Goal: Transaction & Acquisition: Purchase product/service

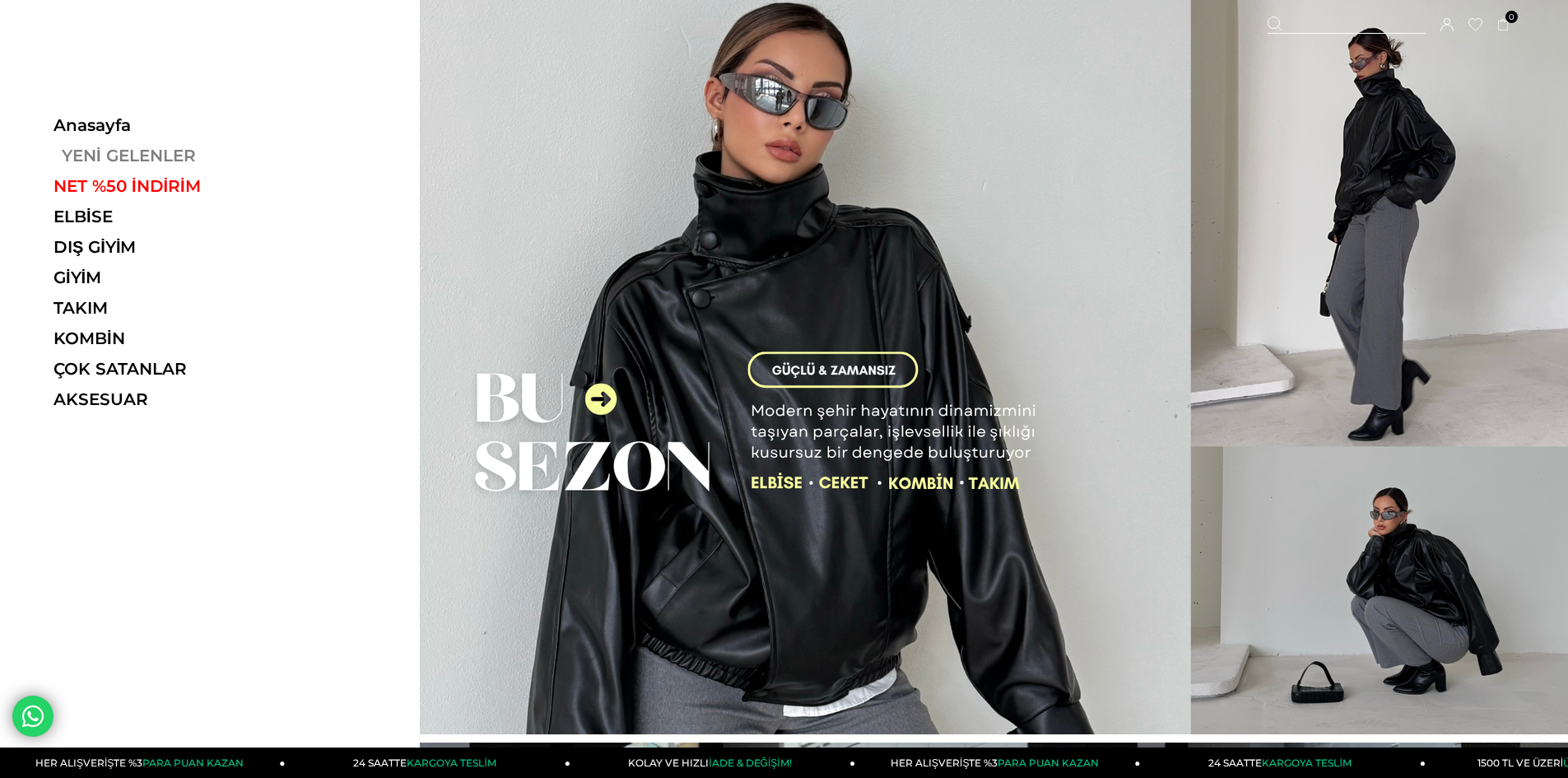
click at [100, 153] on link "YENİ GELENLER" at bounding box center [167, 155] width 226 height 19
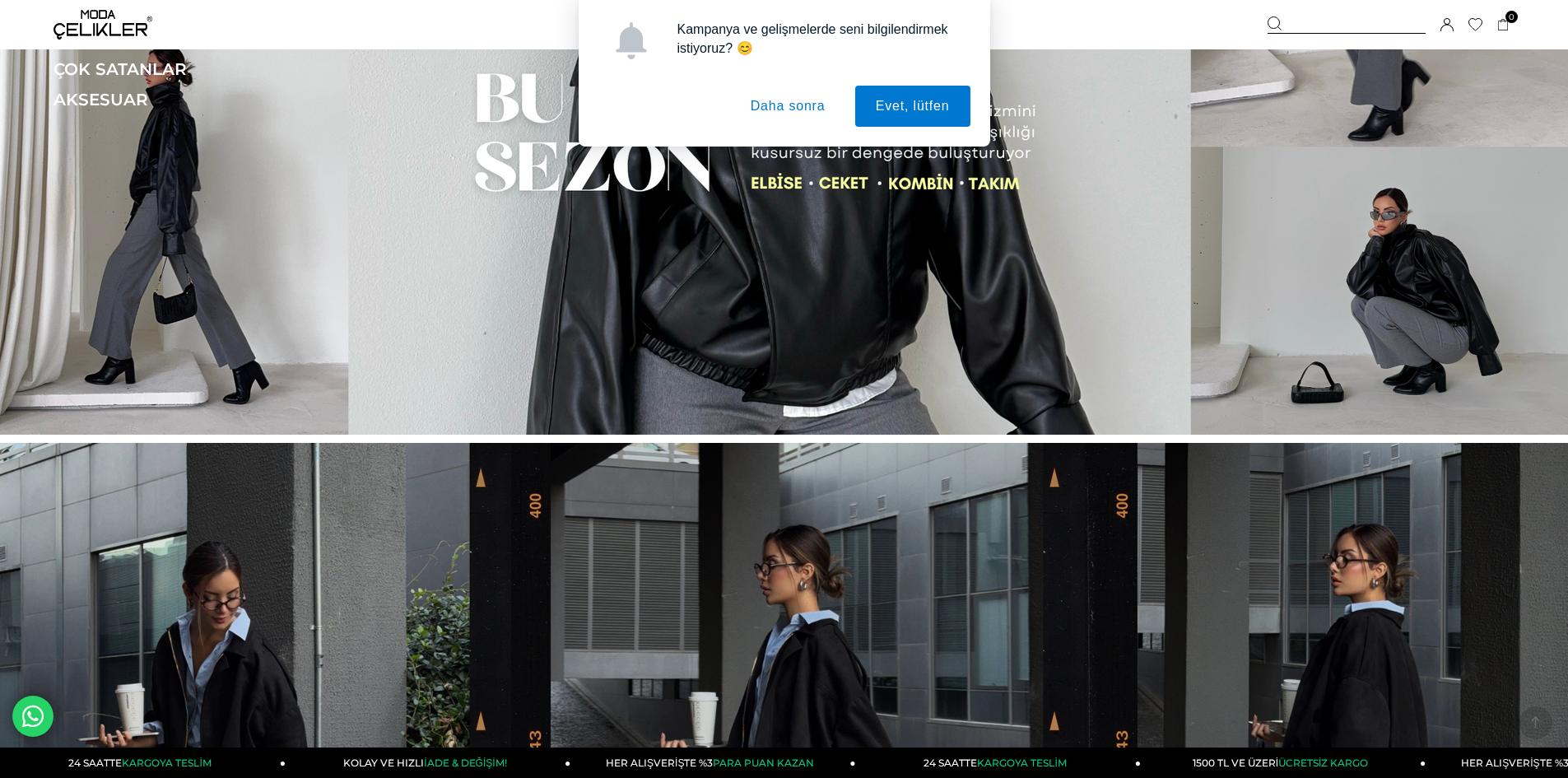
scroll to position [494, 0]
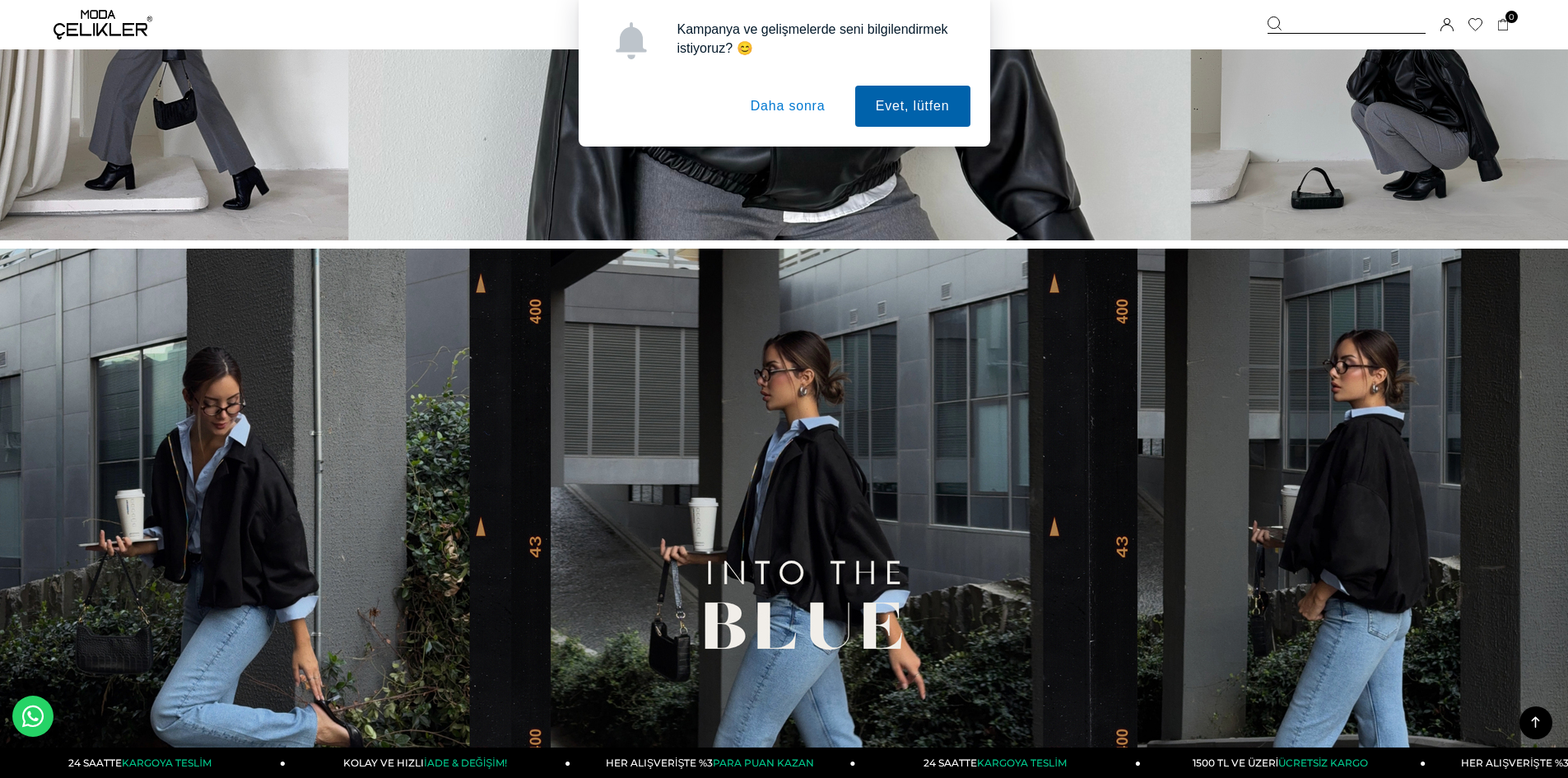
click at [888, 102] on button "Evet, lütfen" at bounding box center [913, 106] width 116 height 42
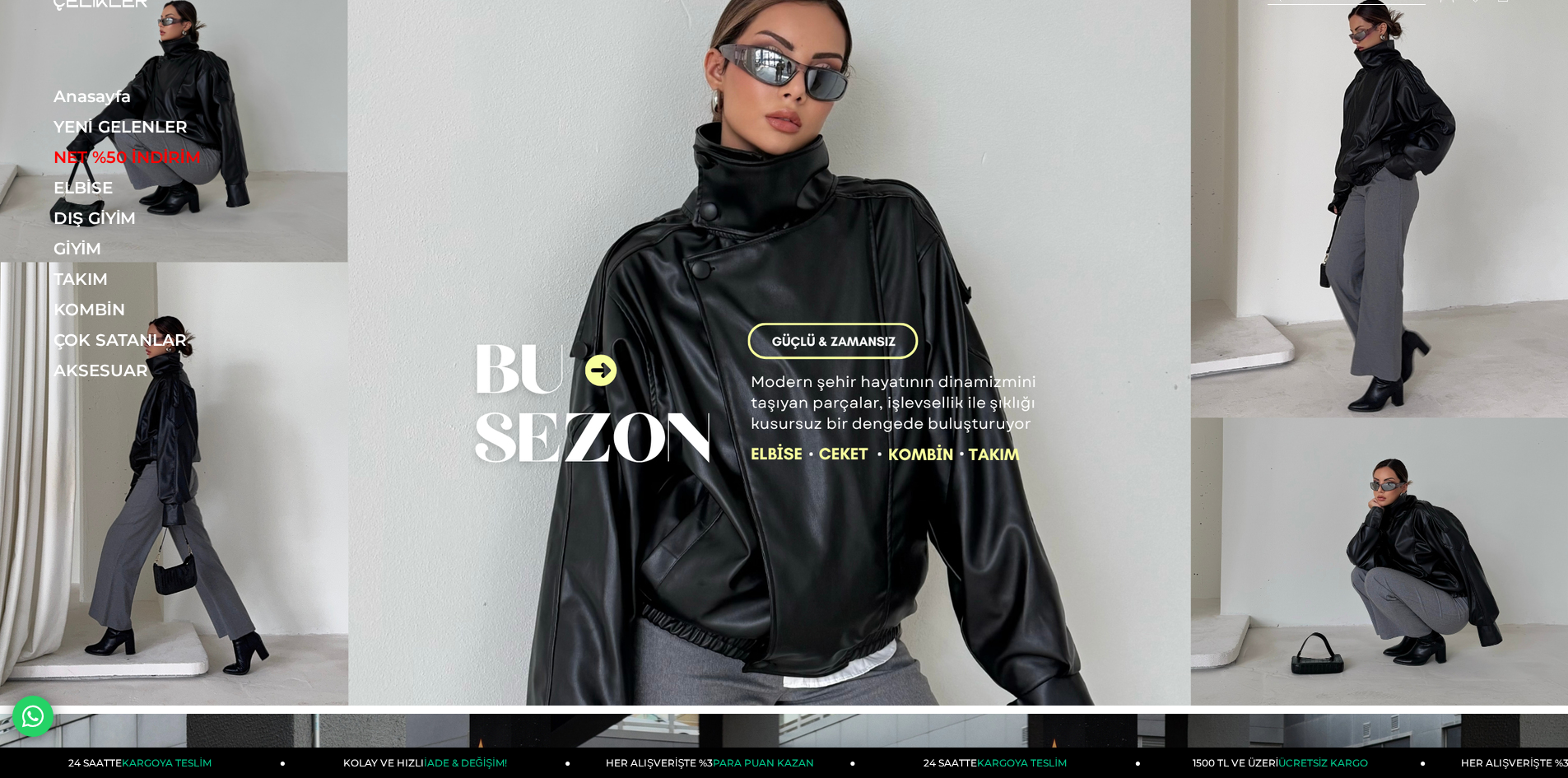
scroll to position [0, 0]
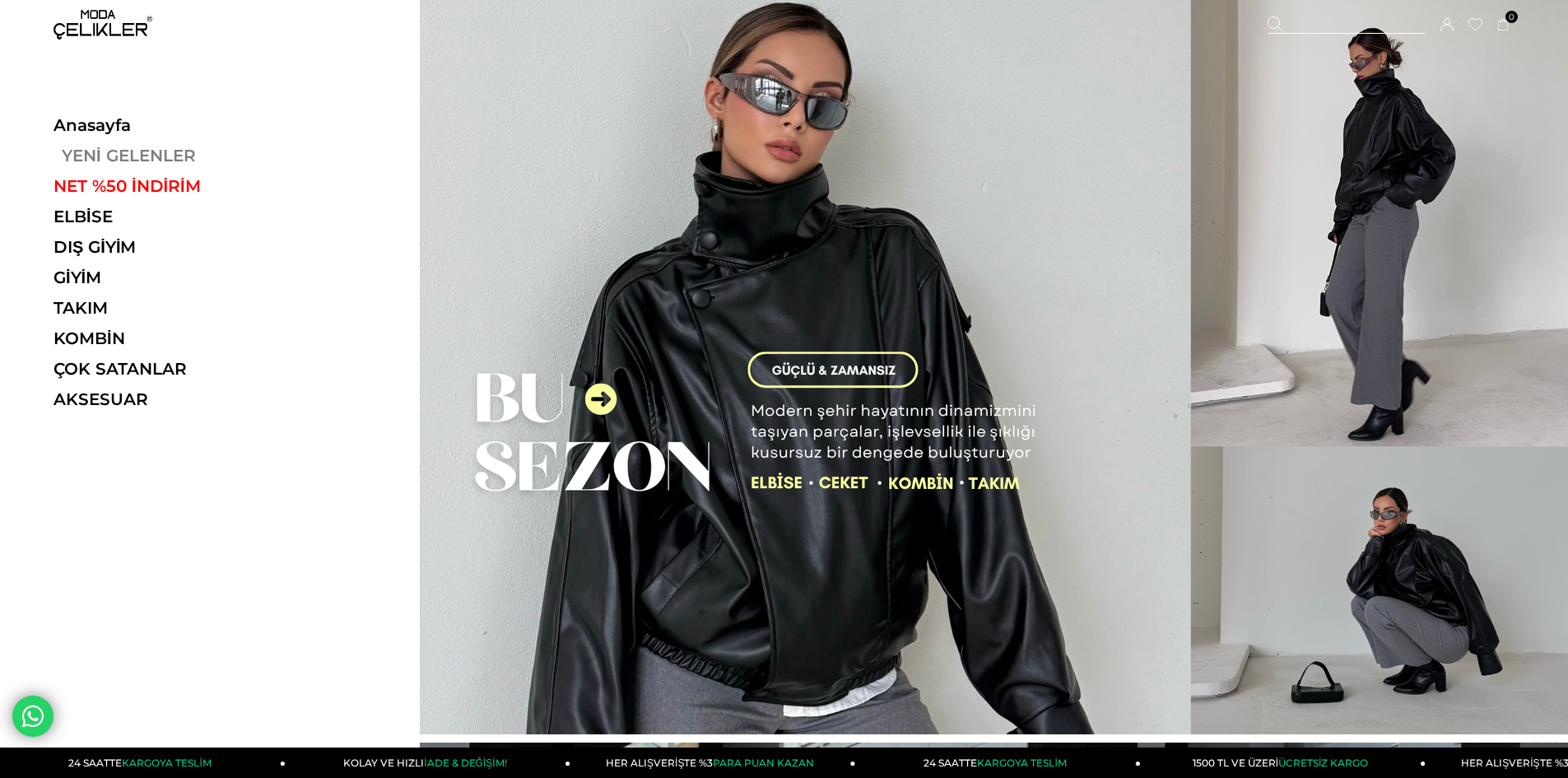
click at [84, 154] on link "YENİ GELENLER" at bounding box center [167, 155] width 226 height 19
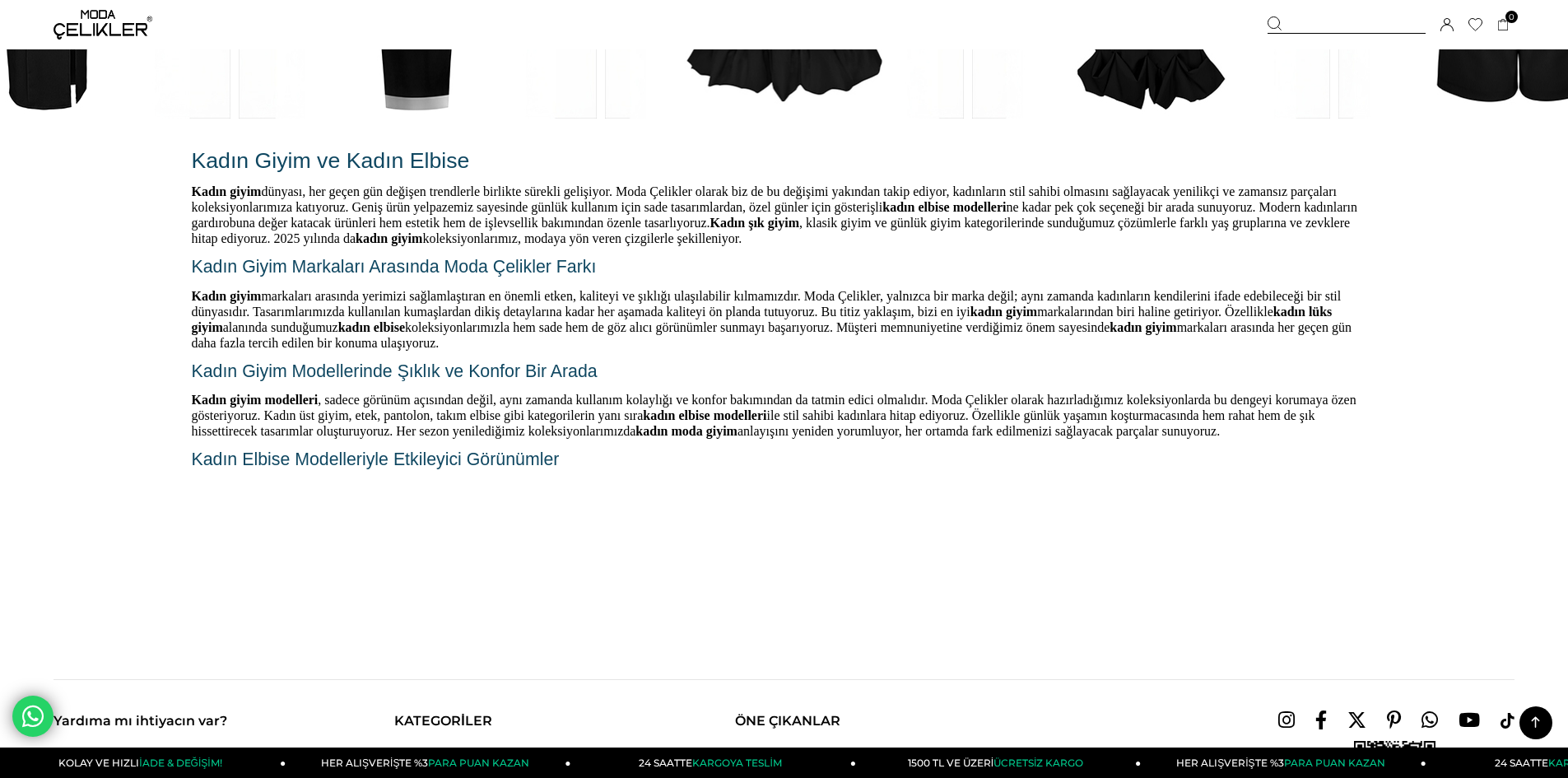
scroll to position [3622, 0]
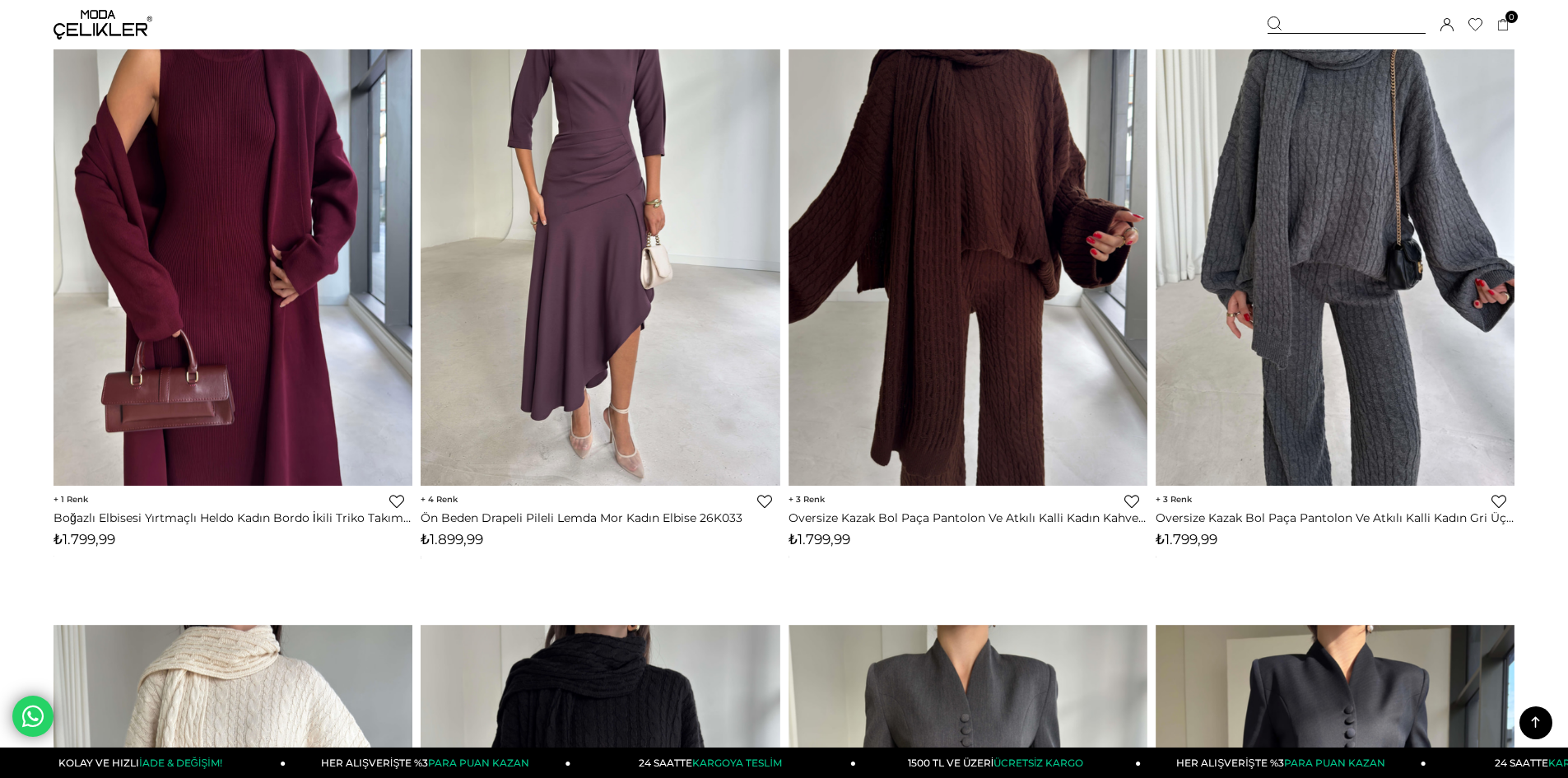
scroll to position [3787, 0]
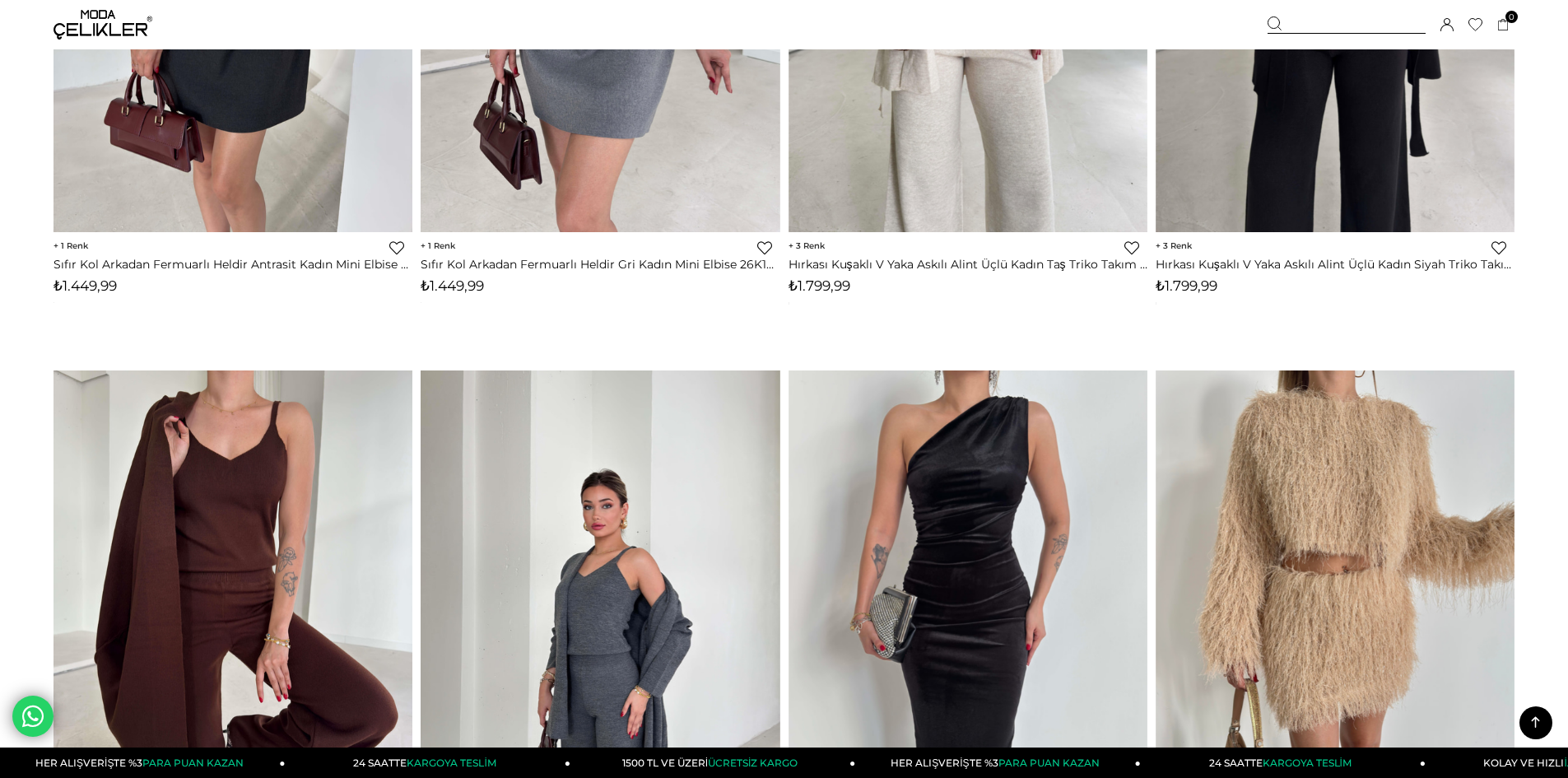
click at [1534, 715] on icon at bounding box center [1534, 721] width 20 height 20
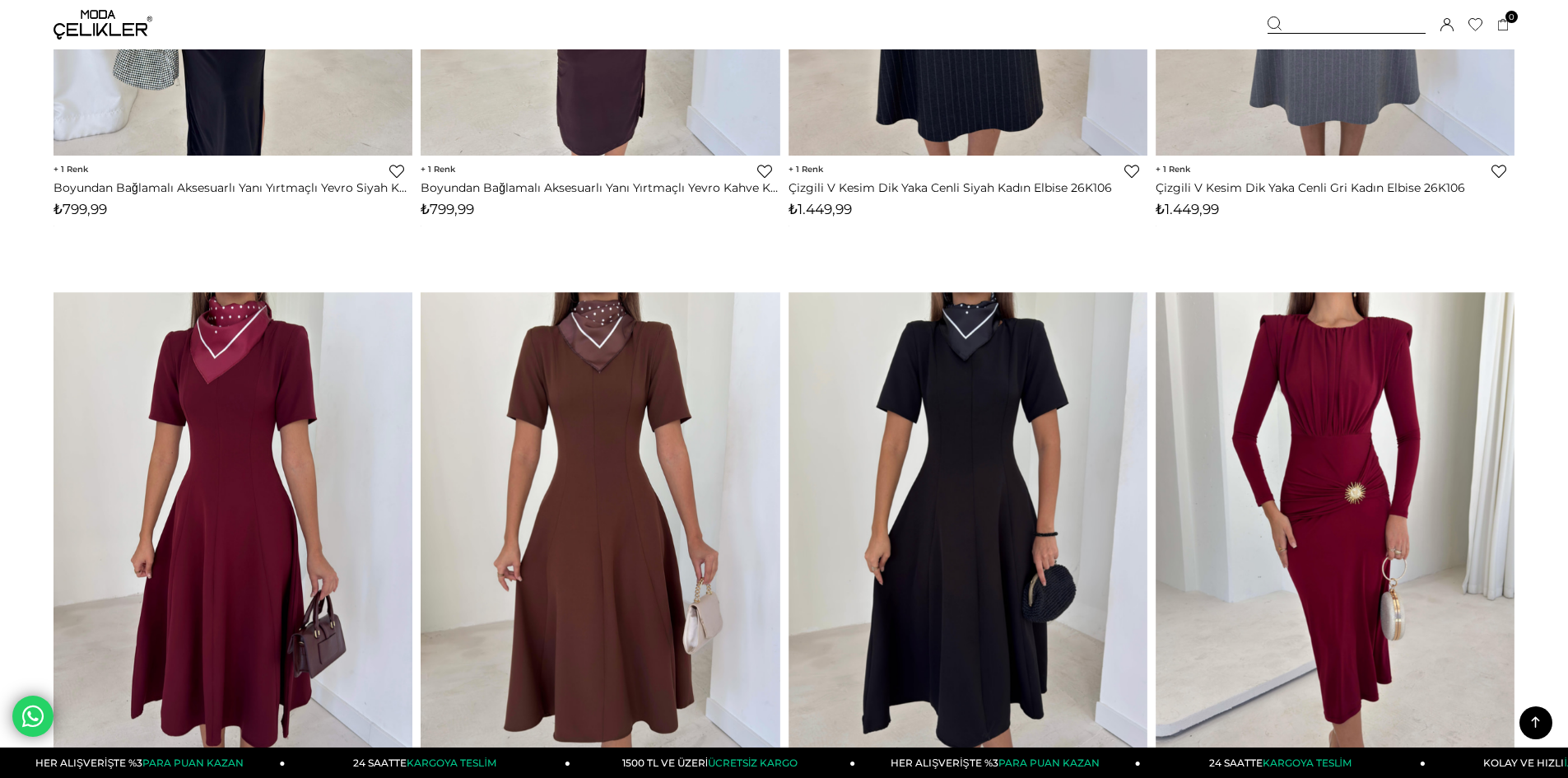
scroll to position [0, 0]
